Goal: Task Accomplishment & Management: Use online tool/utility

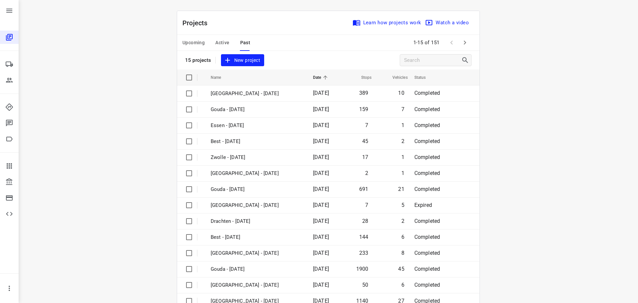
click at [230, 43] on div "Upcoming Active Past" at bounding box center [222, 43] width 78 height 16
click at [219, 43] on span "Active" at bounding box center [222, 43] width 14 height 8
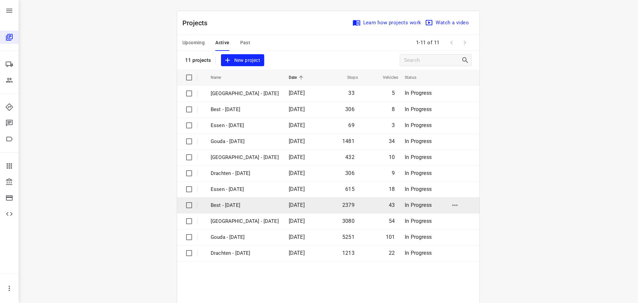
click at [223, 203] on p "Best - [DATE]" at bounding box center [245, 205] width 68 height 8
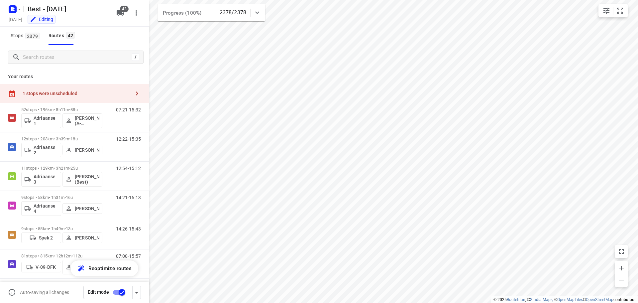
checkbox input "true"
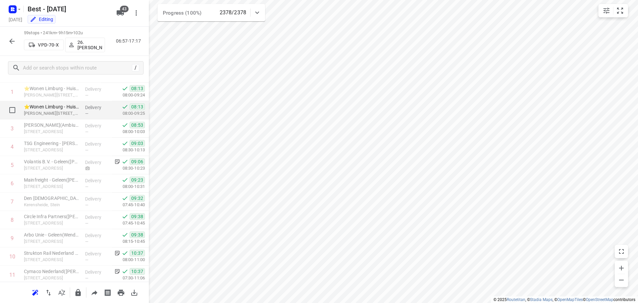
scroll to position [66, 0]
click at [9, 41] on icon "button" at bounding box center [12, 41] width 8 height 8
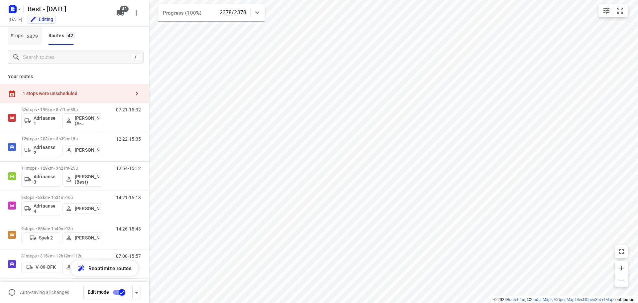
click at [30, 35] on span "2379" at bounding box center [32, 36] width 15 height 7
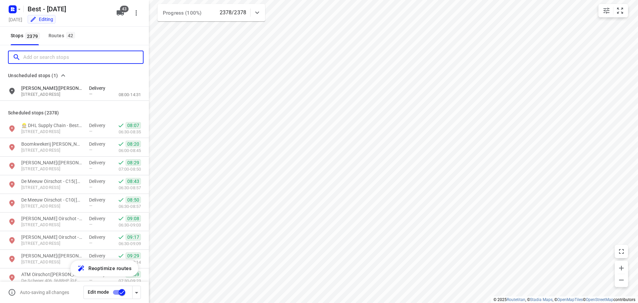
click at [41, 53] on input "Add or search stops" at bounding box center [83, 57] width 120 height 10
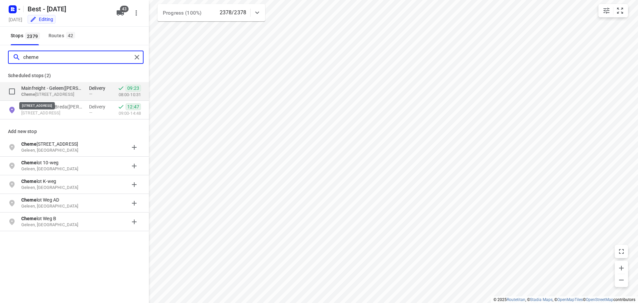
type input "cheme"
click at [64, 94] on p "Cheme [STREET_ADDRESS]" at bounding box center [51, 94] width 61 height 6
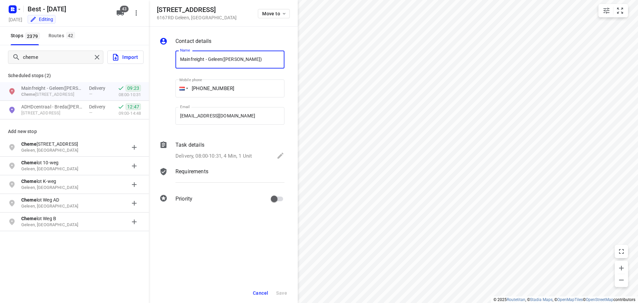
click at [203, 148] on p "Task details" at bounding box center [190, 145] width 29 height 8
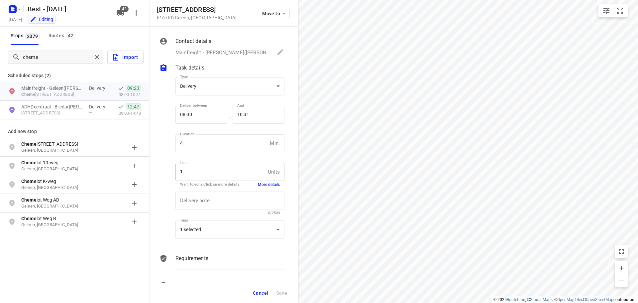
click at [265, 188] on div "Delivery note x Delivery note 0/2500" at bounding box center [230, 204] width 114 height 32
click at [268, 181] on div "1 Units Load" at bounding box center [230, 172] width 109 height 18
click at [268, 182] on button "More details" at bounding box center [269, 185] width 22 height 6
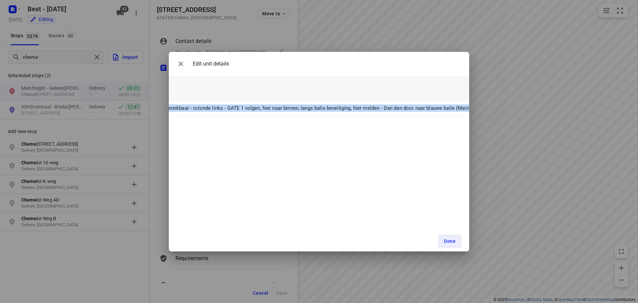
scroll to position [0, 705]
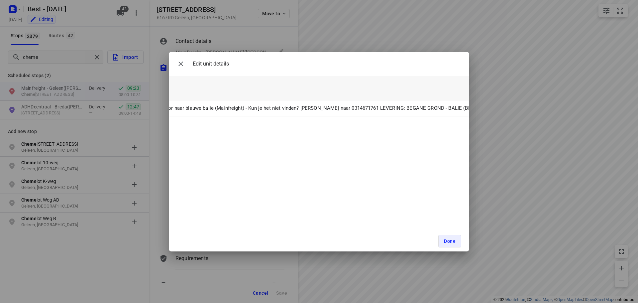
drag, startPoint x: 328, startPoint y: 108, endPoint x: 489, endPoint y: 112, distance: 161.3
click at [489, 112] on div "Edit unit details Unit Count (1) Unit Weight Unit Volume Unit ID Unit Note 1 FB…" at bounding box center [319, 151] width 638 height 303
click at [324, 186] on div "Edit unit details Unit Count (1) Unit Weight Unit Volume Unit ID Unit Note 1 FB…" at bounding box center [319, 151] width 301 height 199
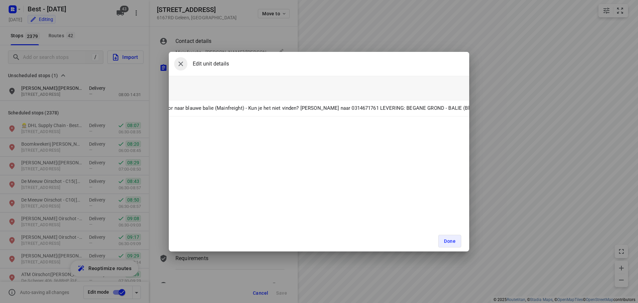
click at [182, 66] on icon "button" at bounding box center [181, 64] width 8 height 8
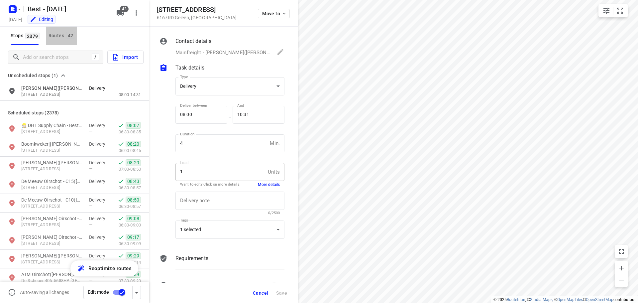
click at [63, 32] on div "Routes 42" at bounding box center [63, 36] width 29 height 8
